Goal: Check status

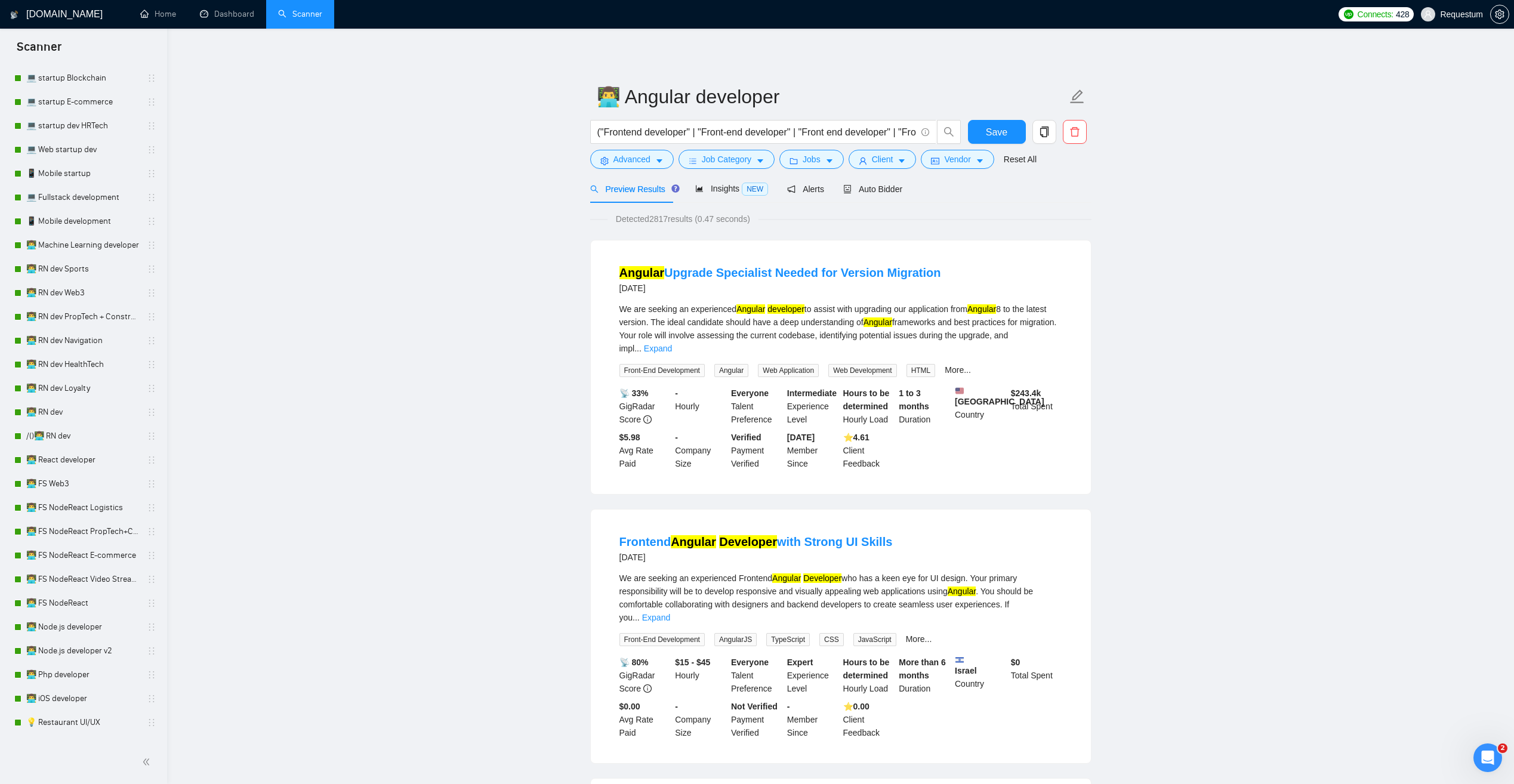
scroll to position [418, 0]
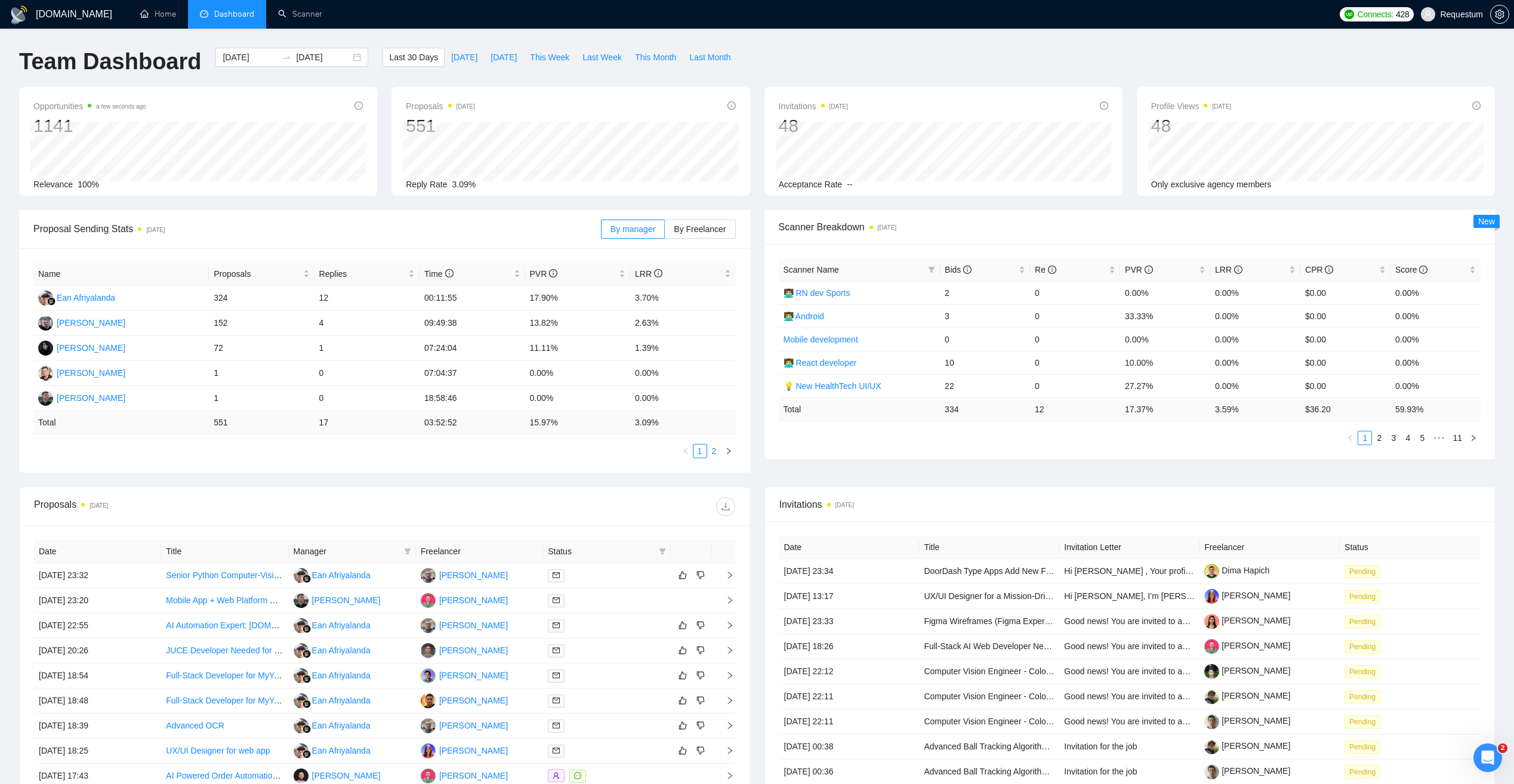
click at [714, 452] on link "2" at bounding box center [714, 451] width 13 height 13
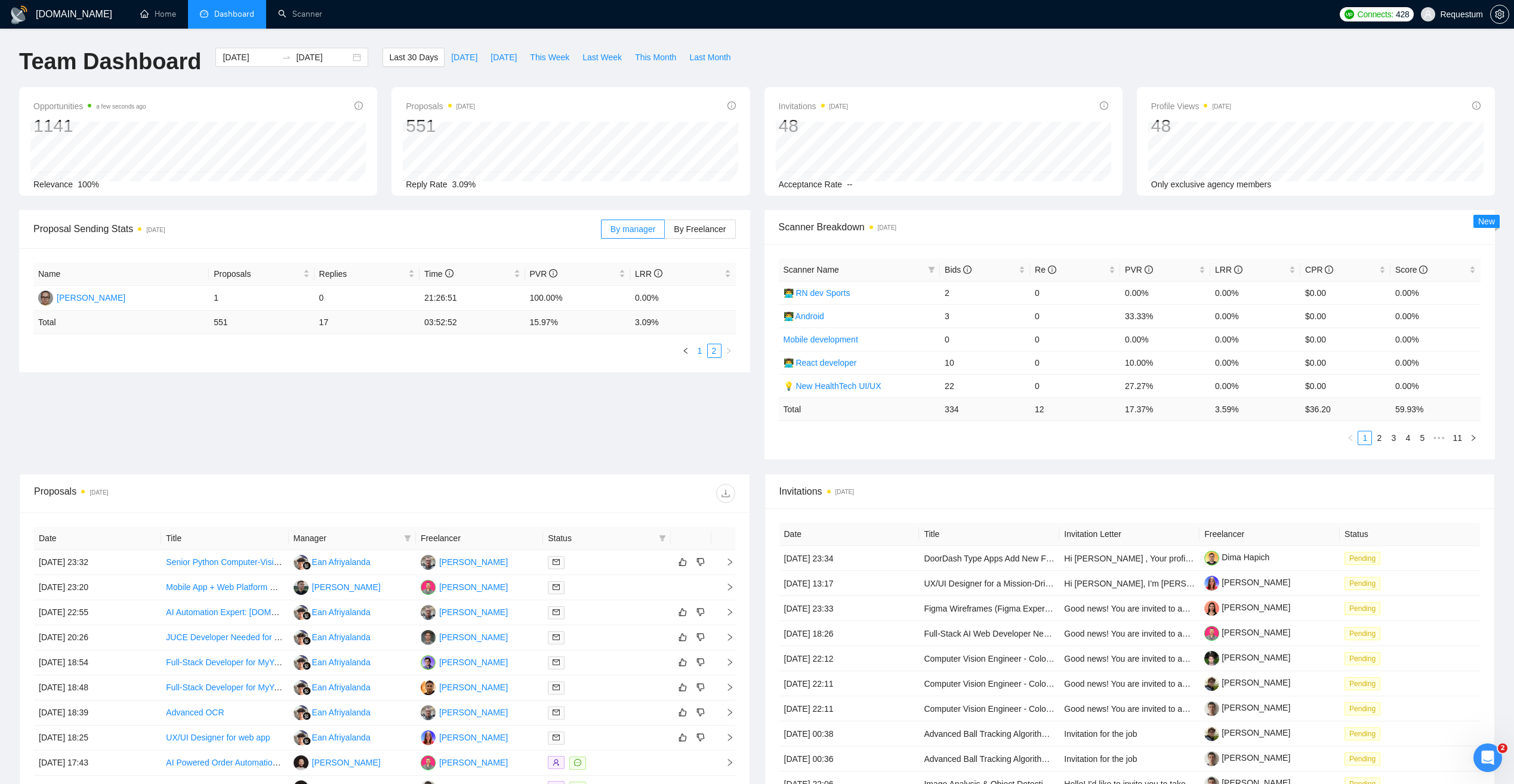
click at [696, 352] on link "1" at bounding box center [700, 351] width 13 height 13
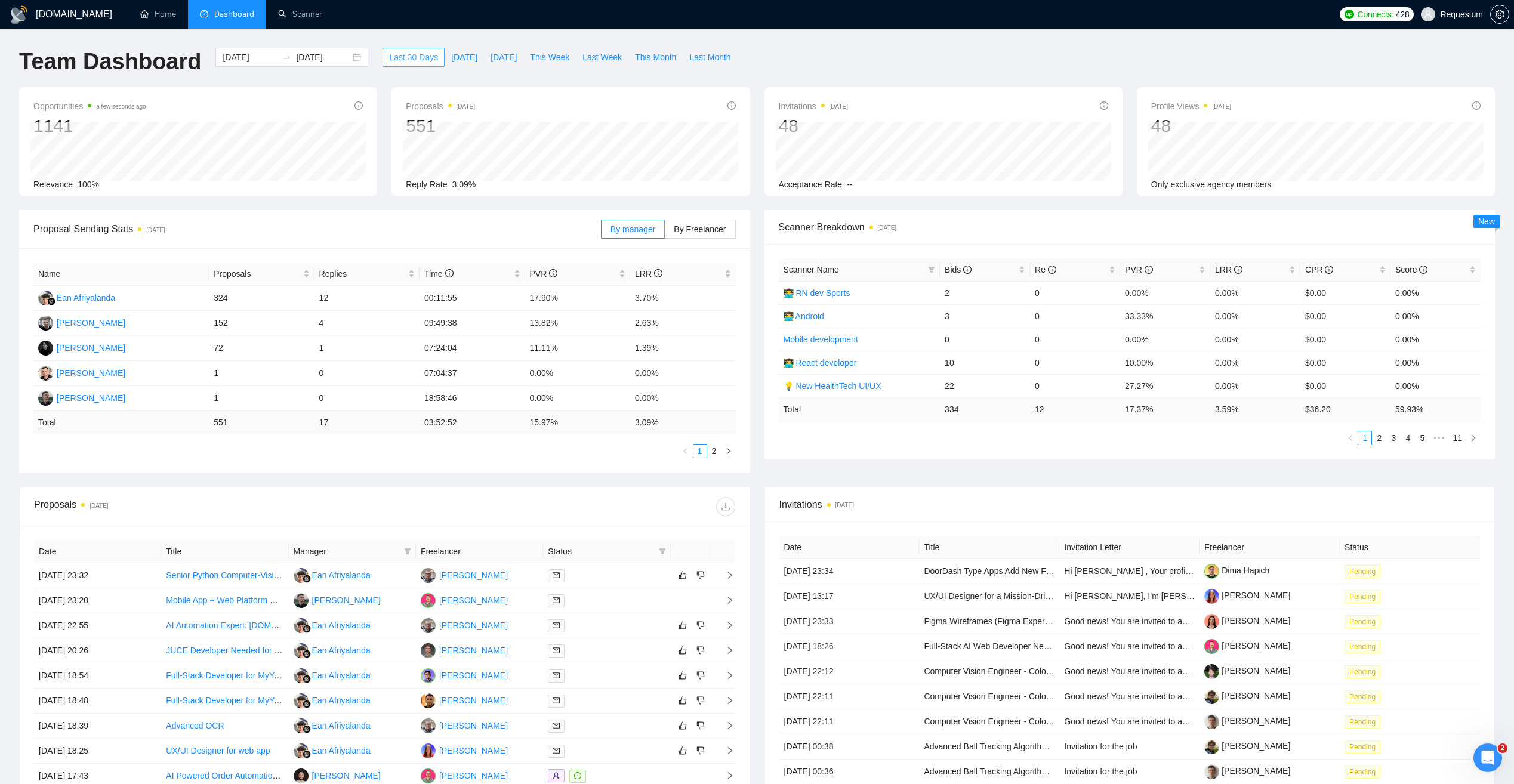
click at [412, 58] on span "Last 30 Days" at bounding box center [413, 57] width 49 height 13
click at [477, 372] on td "18:58:46" at bounding box center [473, 373] width 105 height 25
click at [438, 376] on td "18:58:46" at bounding box center [473, 373] width 105 height 25
drag, startPoint x: 635, startPoint y: 323, endPoint x: 652, endPoint y: 323, distance: 17.0
click at [652, 323] on td "2.63%" at bounding box center [682, 323] width 105 height 25
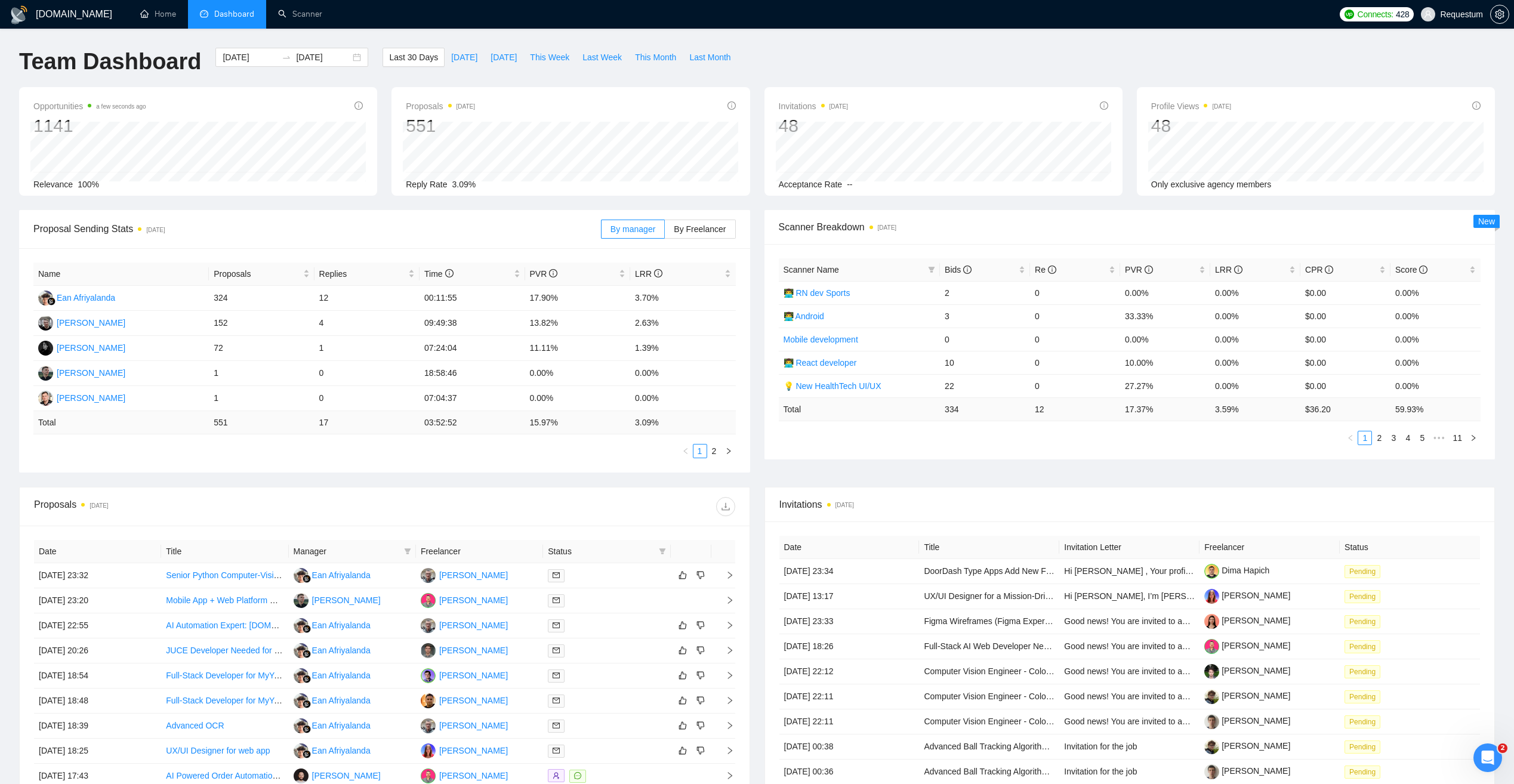
click at [528, 223] on span "Proposal Sending Stats [DATE]" at bounding box center [317, 229] width 567 height 15
click at [687, 228] on span "By Freelancer" at bounding box center [699, 229] width 52 height 10
click at [665, 232] on input "By Freelancer" at bounding box center [665, 232] width 0 height 0
click at [685, 449] on link "2" at bounding box center [685, 451] width 13 height 13
click at [698, 454] on link "3" at bounding box center [700, 451] width 13 height 13
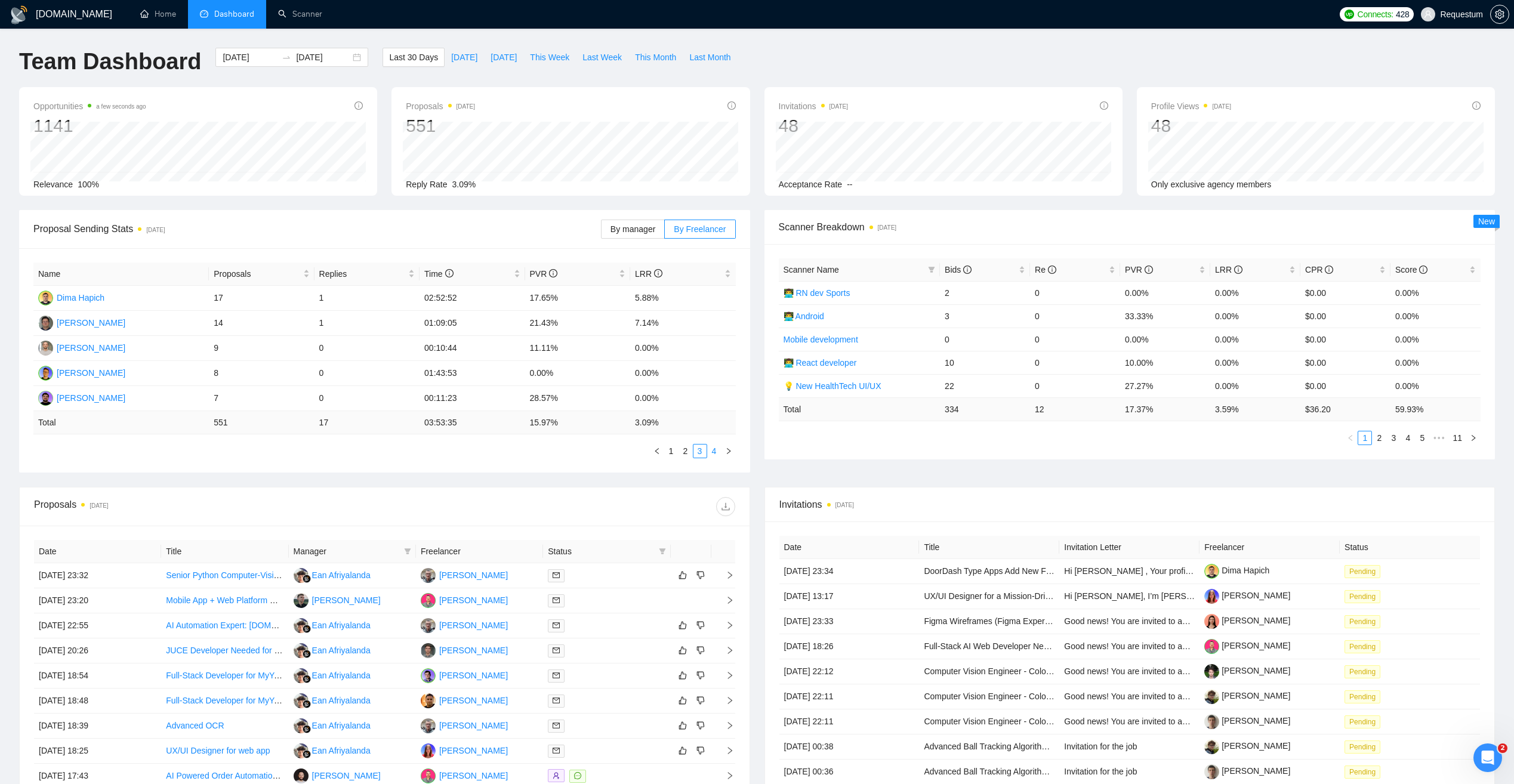
click at [711, 455] on link "4" at bounding box center [714, 451] width 13 height 13
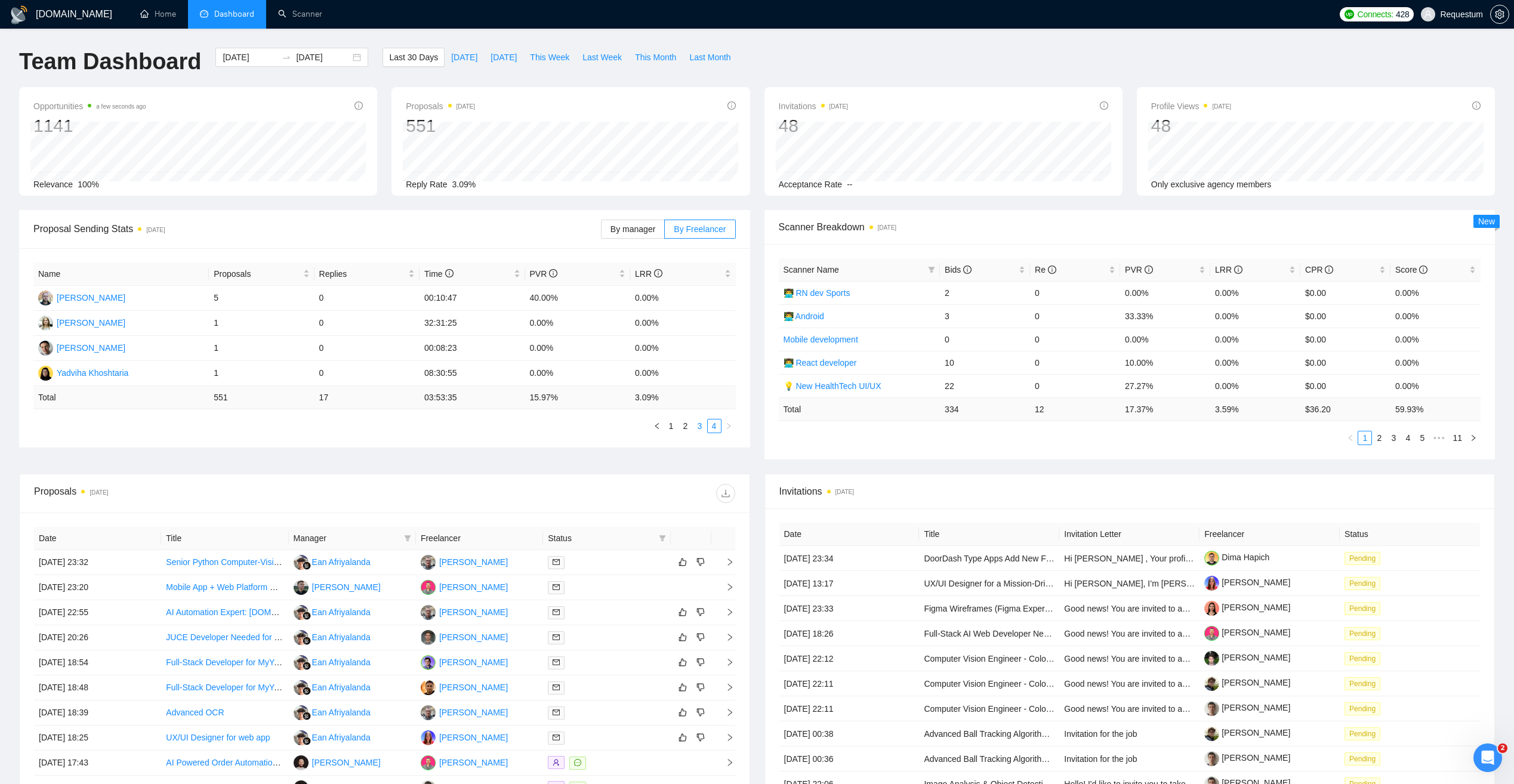
click at [698, 427] on link "3" at bounding box center [700, 426] width 13 height 13
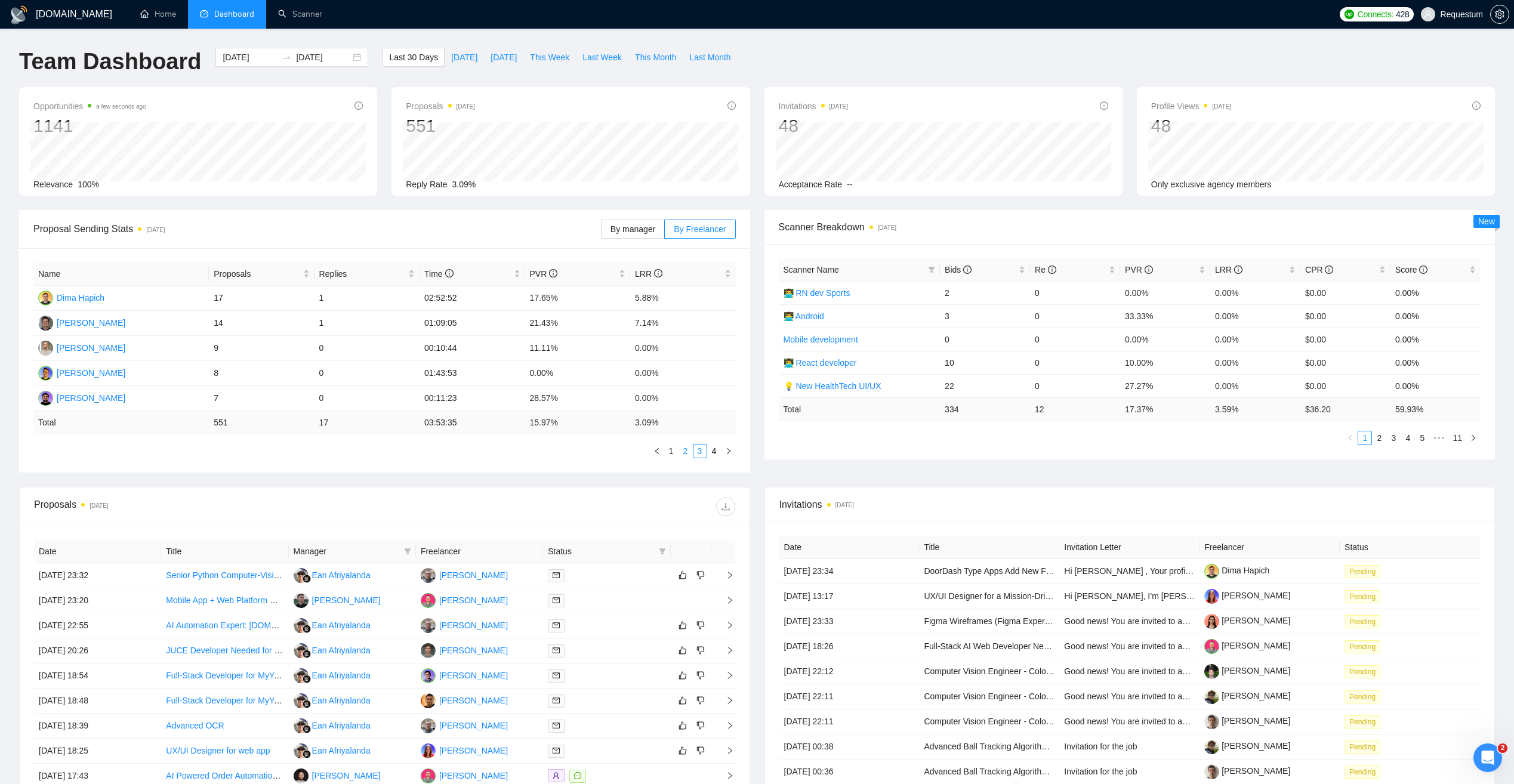
click at [686, 453] on link "2" at bounding box center [685, 451] width 13 height 13
click at [673, 452] on link "1" at bounding box center [672, 451] width 13 height 13
